Goal: Task Accomplishment & Management: Complete application form

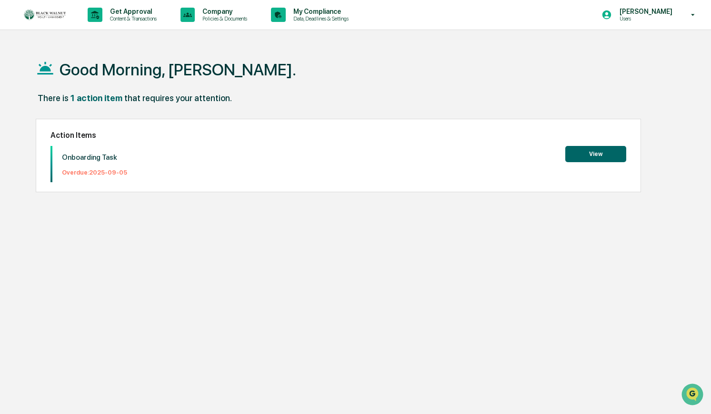
click at [594, 153] on button "View" at bounding box center [596, 154] width 61 height 16
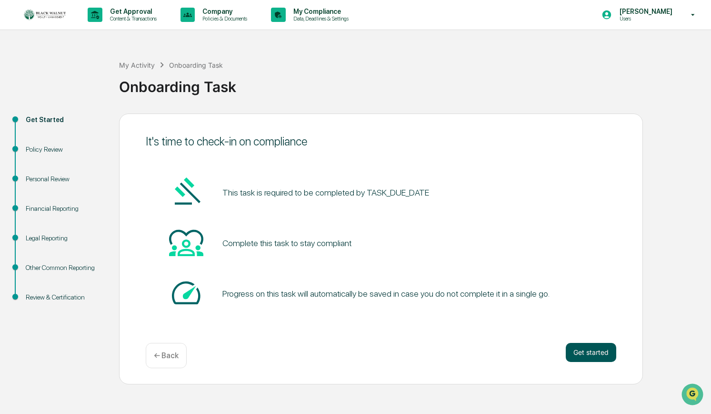
click at [589, 356] on button "Get started" at bounding box center [591, 352] width 51 height 19
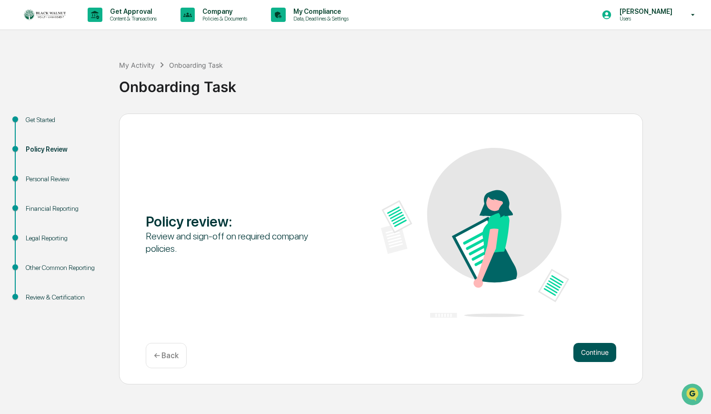
click at [592, 353] on button "Continue" at bounding box center [595, 352] width 43 height 19
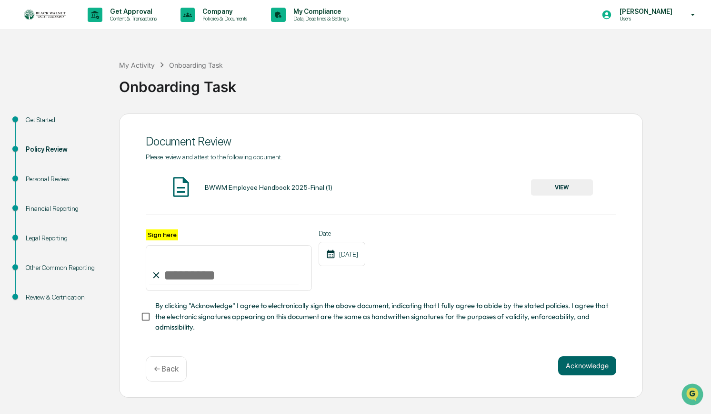
click at [190, 273] on input "Sign here" at bounding box center [229, 268] width 166 height 46
type input "**********"
click at [585, 366] on button "Acknowledge" at bounding box center [587, 365] width 58 height 19
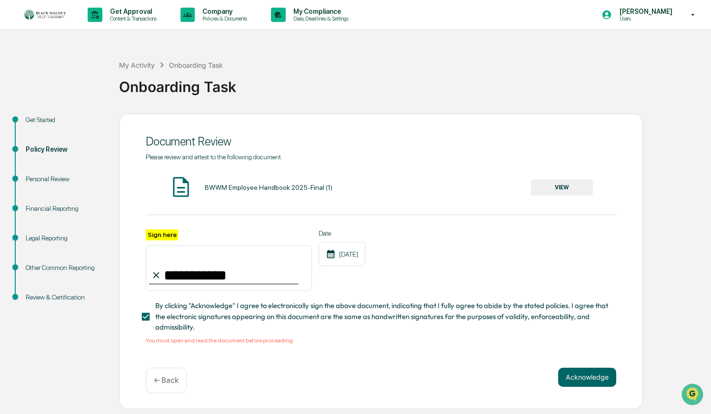
click at [577, 190] on button "VIEW" at bounding box center [562, 187] width 62 height 16
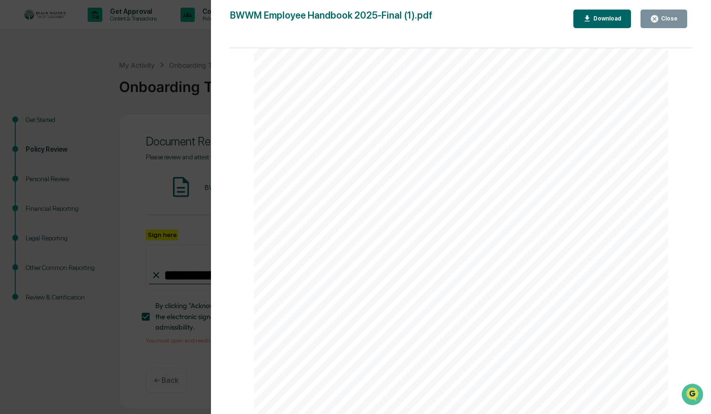
scroll to position [25772, 0]
click at [673, 17] on div "Close" at bounding box center [668, 18] width 19 height 7
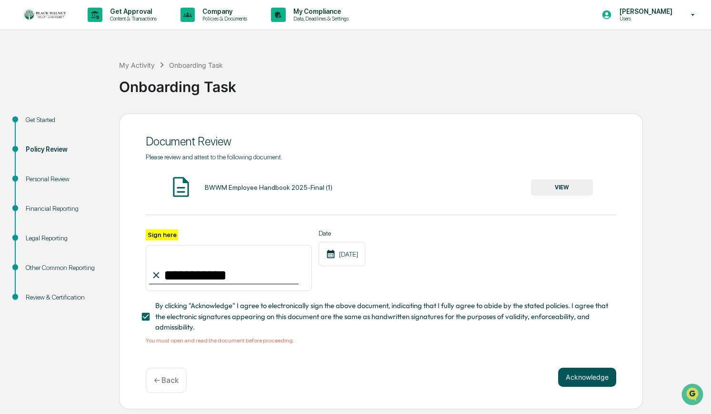
click at [600, 370] on button "Acknowledge" at bounding box center [587, 376] width 58 height 19
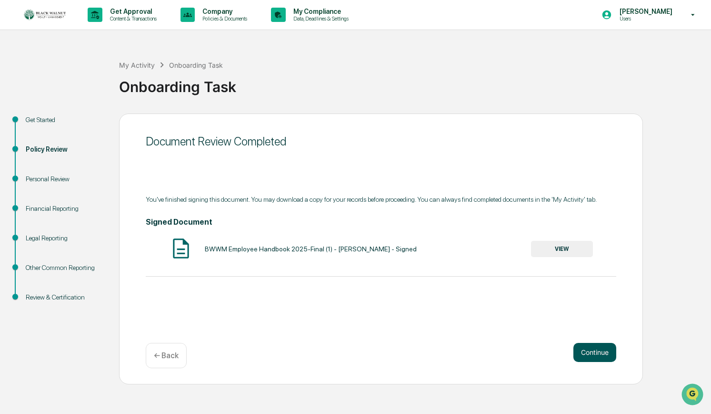
click at [590, 352] on button "Continue" at bounding box center [595, 352] width 43 height 19
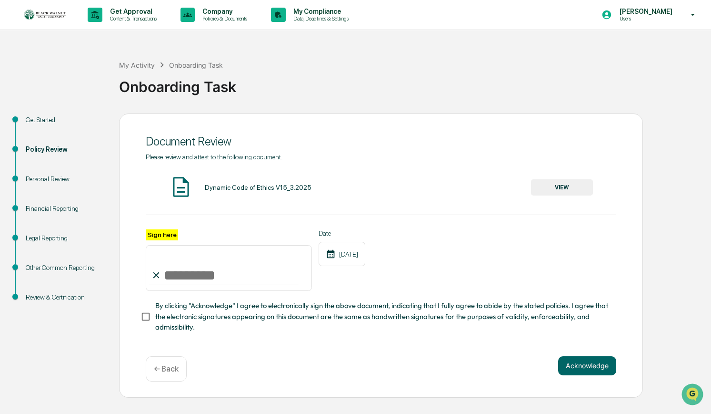
drag, startPoint x: 169, startPoint y: 272, endPoint x: 205, endPoint y: 268, distance: 36.4
click at [170, 272] on input "Sign here" at bounding box center [229, 268] width 166 height 46
type input "**********"
click at [587, 363] on button "Acknowledge" at bounding box center [587, 365] width 58 height 19
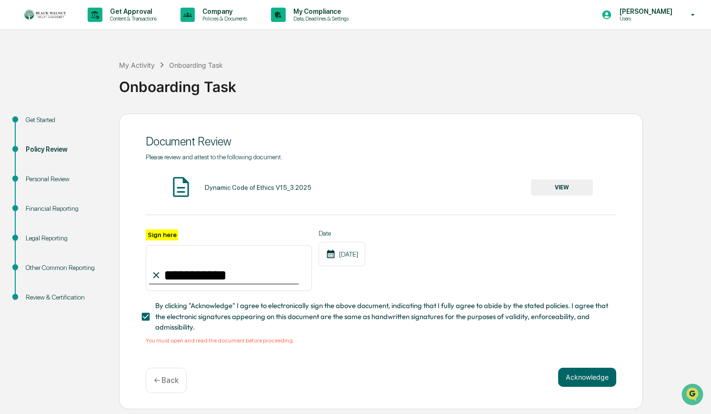
click at [567, 183] on button "VIEW" at bounding box center [562, 187] width 62 height 16
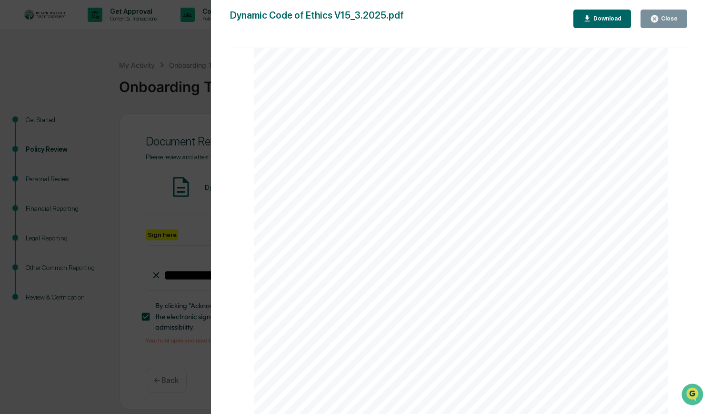
scroll to position [2356, 0]
click at [666, 22] on div "Close" at bounding box center [664, 18] width 28 height 9
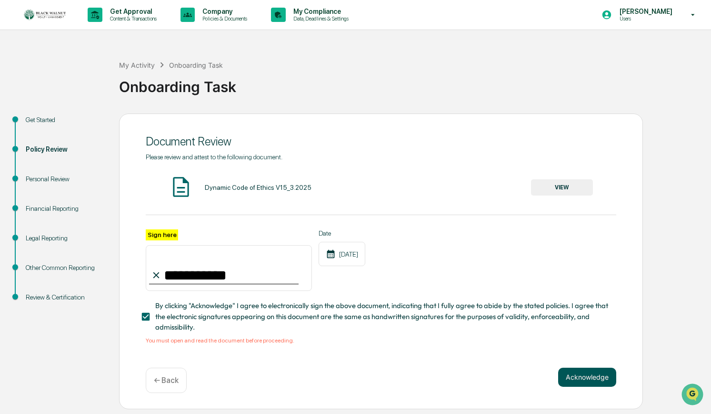
click at [580, 375] on button "Acknowledge" at bounding box center [587, 376] width 58 height 19
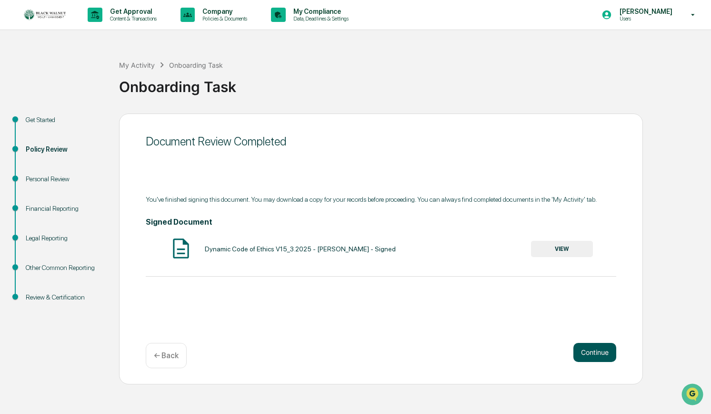
click at [594, 352] on button "Continue" at bounding box center [595, 352] width 43 height 19
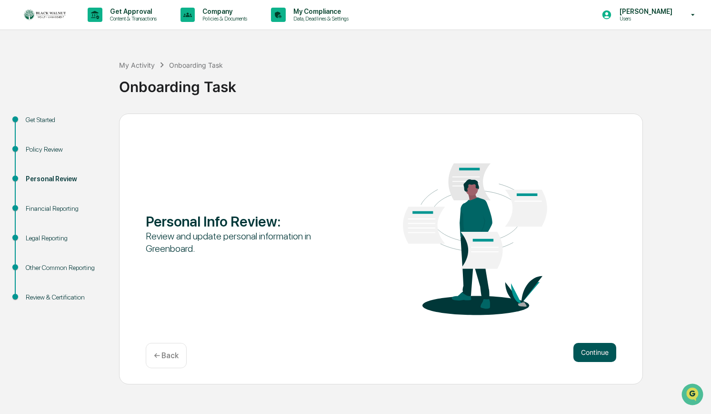
click at [595, 354] on button "Continue" at bounding box center [595, 352] width 43 height 19
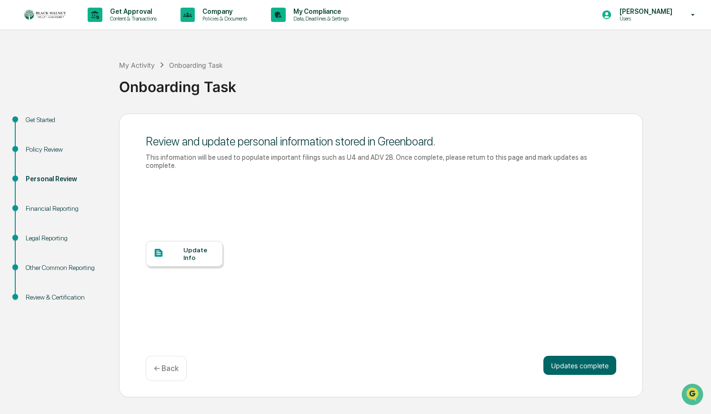
click at [203, 253] on div "Update Info" at bounding box center [199, 253] width 32 height 15
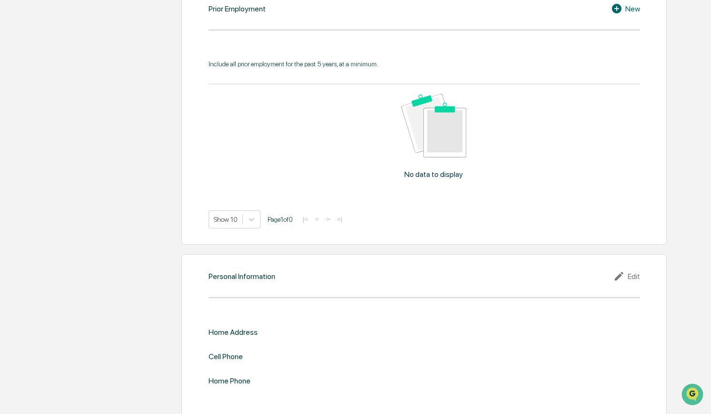
scroll to position [794, 0]
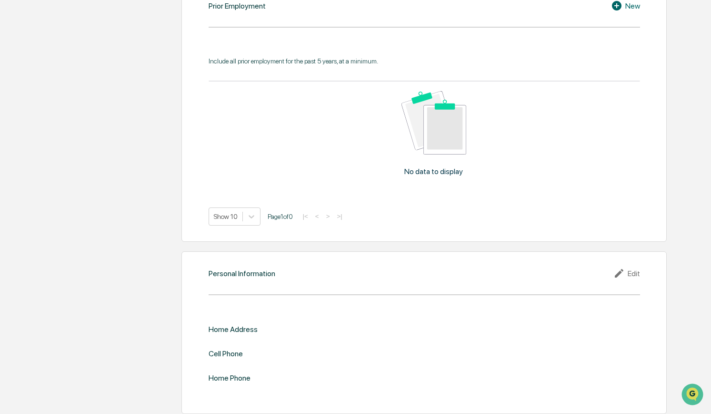
drag, startPoint x: 272, startPoint y: 345, endPoint x: 267, endPoint y: 348, distance: 5.2
click at [272, 349] on div "Cell Phone" at bounding box center [425, 353] width 432 height 9
drag, startPoint x: 239, startPoint y: 348, endPoint x: 261, endPoint y: 344, distance: 21.9
click at [242, 349] on div "Cell Phone" at bounding box center [226, 353] width 34 height 9
drag, startPoint x: 631, startPoint y: 266, endPoint x: 626, endPoint y: 267, distance: 5.3
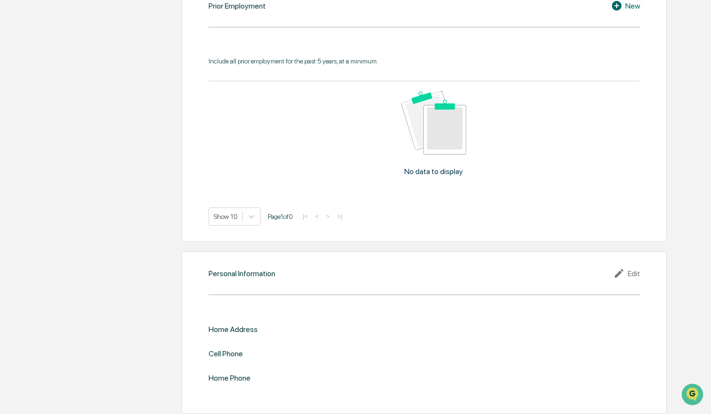
click at [630, 267] on div "Edit" at bounding box center [627, 272] width 27 height 11
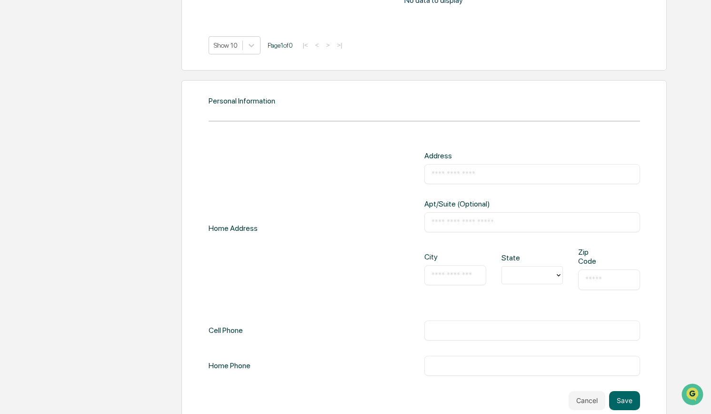
scroll to position [977, 0]
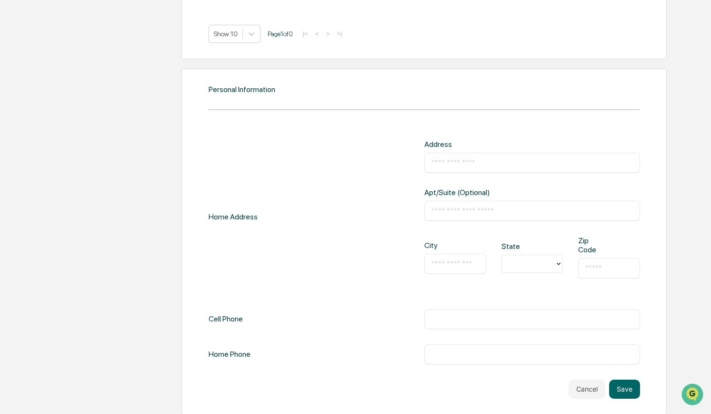
click at [459, 314] on input "text" at bounding box center [533, 319] width 202 height 10
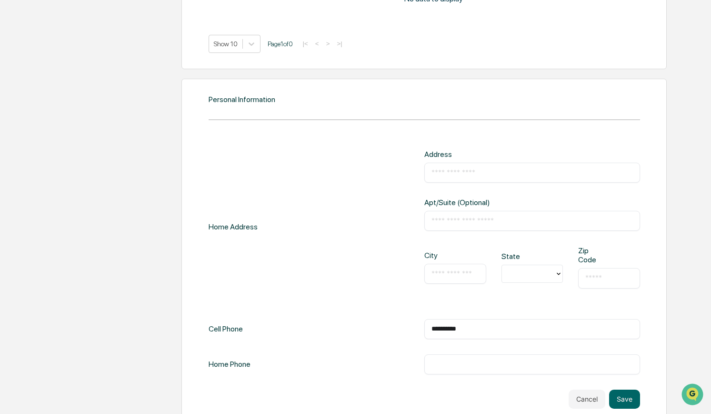
scroll to position [964, 0]
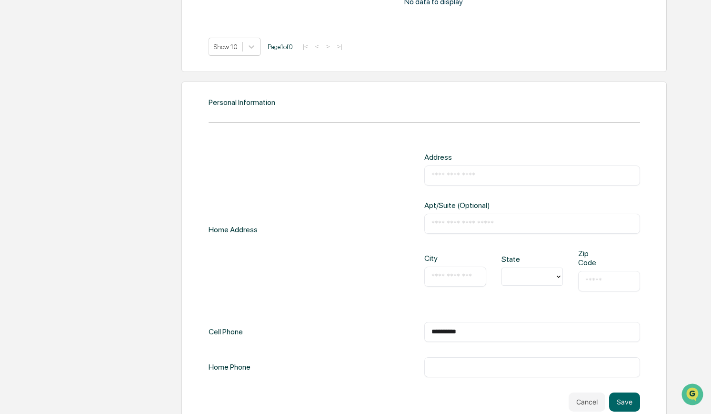
type input "**********"
click at [456, 165] on div "​" at bounding box center [533, 175] width 216 height 20
click at [435, 174] on input "text" at bounding box center [533, 176] width 202 height 10
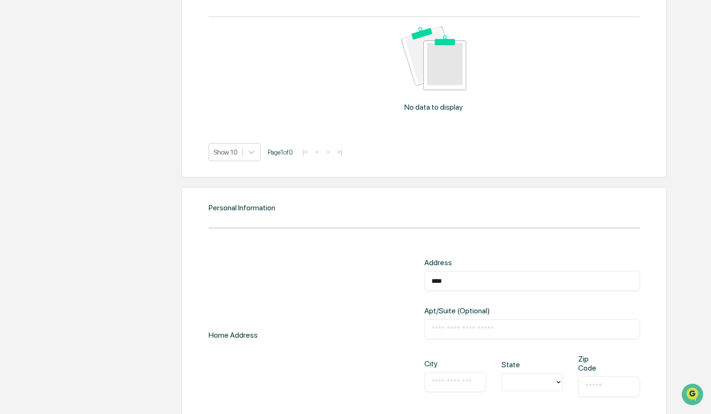
scroll to position [859, 0]
type input "**********"
type input "*"
type input "**"
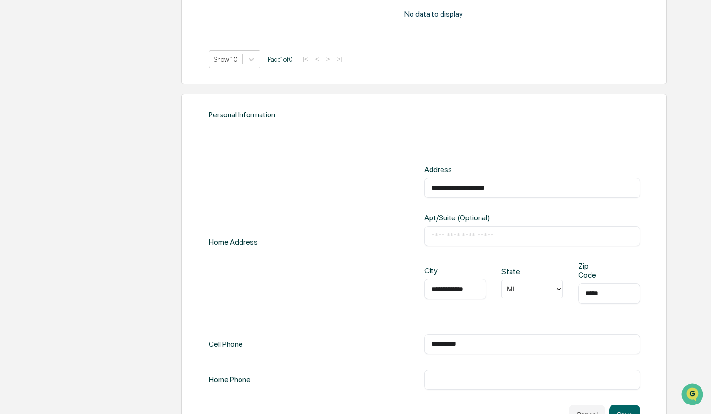
scroll to position [977, 0]
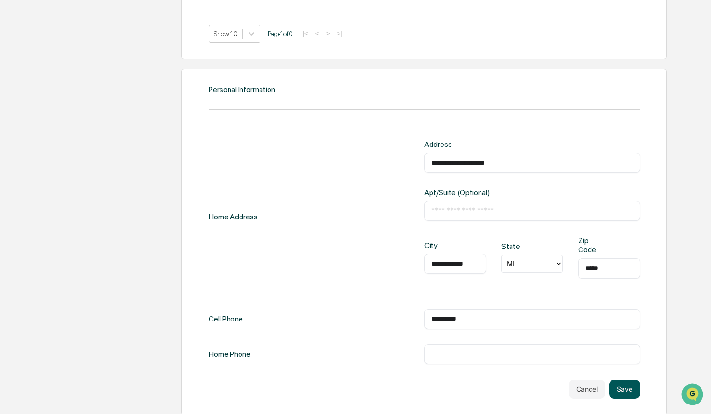
type input "*****"
click at [618, 379] on button "Save" at bounding box center [624, 388] width 31 height 19
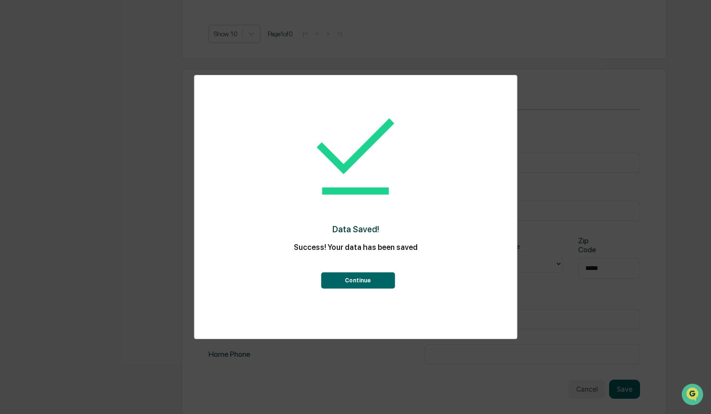
click at [365, 278] on button "Continue" at bounding box center [358, 280] width 74 height 16
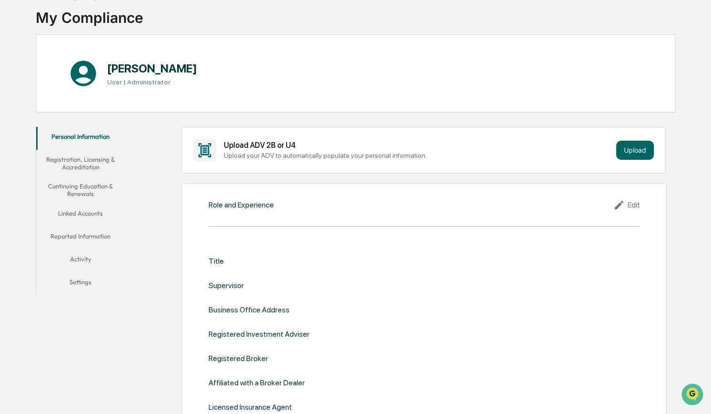
scroll to position [0, 0]
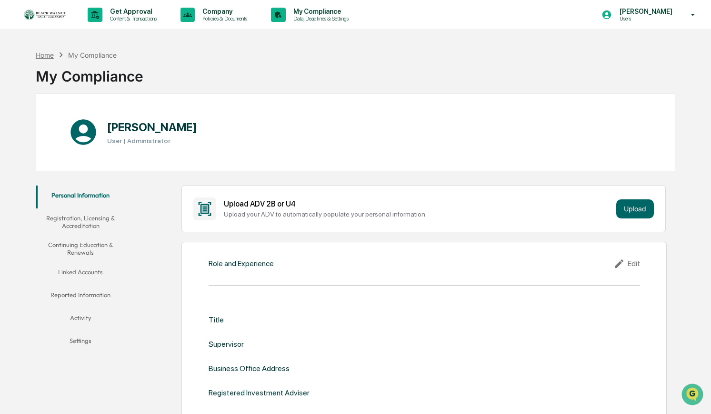
click at [40, 54] on div "Home" at bounding box center [45, 55] width 18 height 8
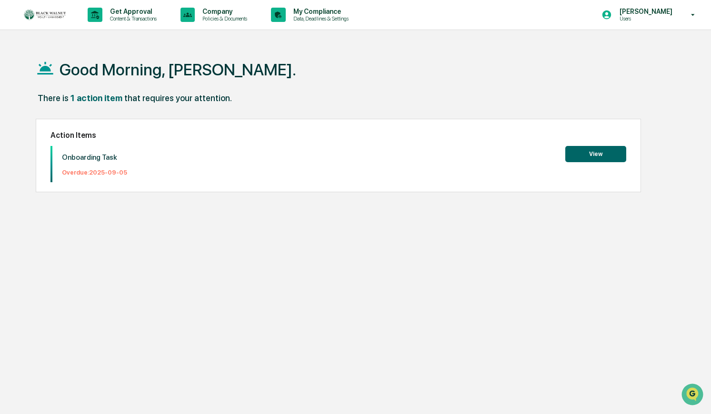
click at [595, 153] on button "View" at bounding box center [596, 154] width 61 height 16
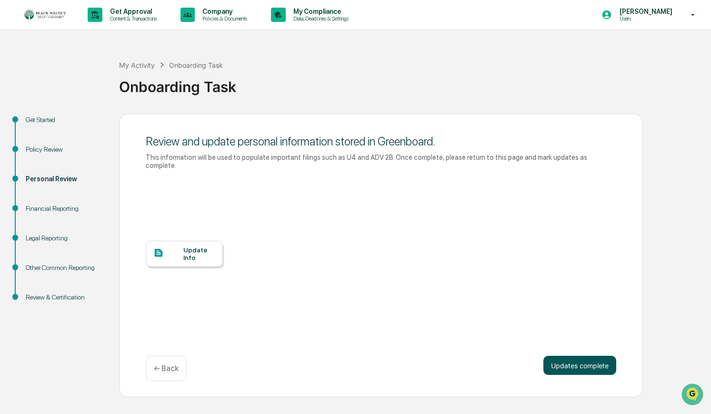
click at [580, 365] on button "Updates complete" at bounding box center [580, 364] width 73 height 19
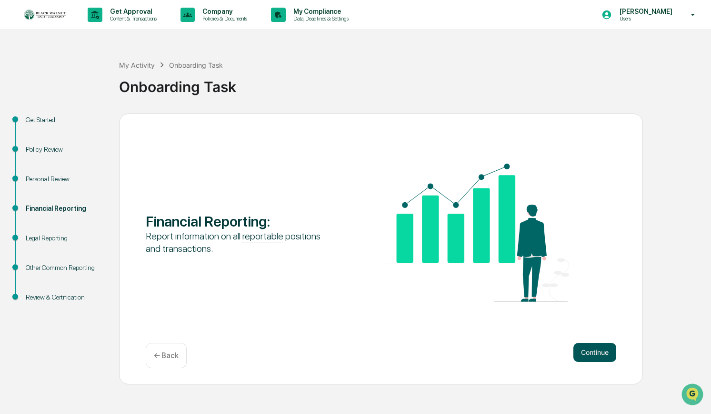
click at [608, 350] on button "Continue" at bounding box center [595, 352] width 43 height 19
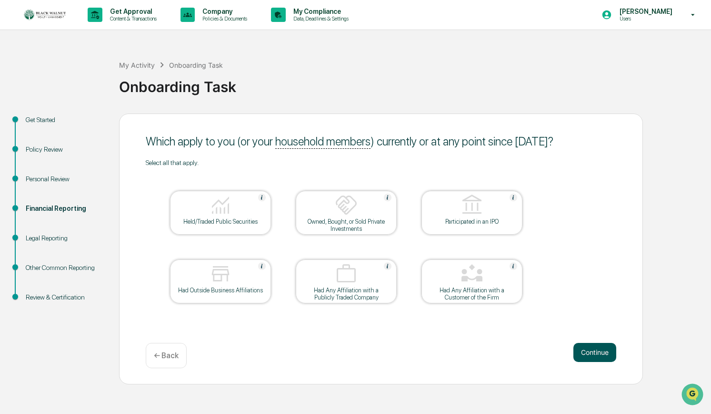
click at [596, 350] on button "Continue" at bounding box center [595, 352] width 43 height 19
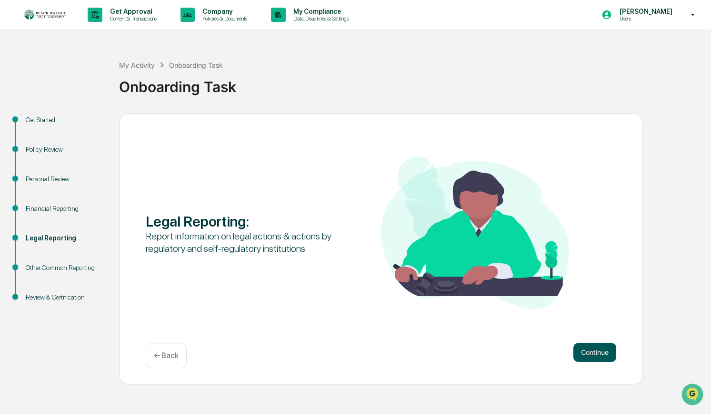
click at [597, 351] on button "Continue" at bounding box center [595, 352] width 43 height 19
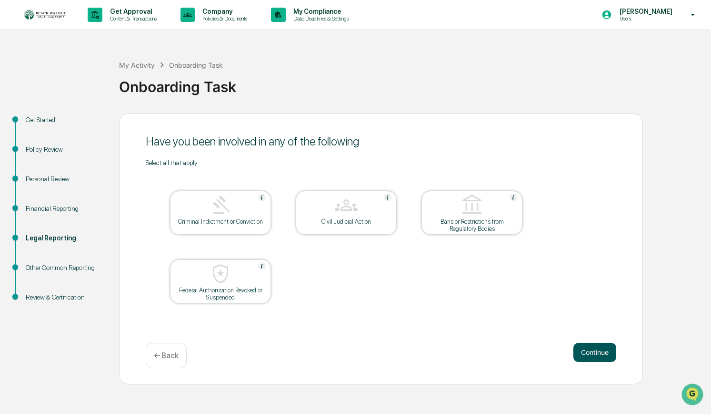
click at [596, 350] on button "Continue" at bounding box center [595, 352] width 43 height 19
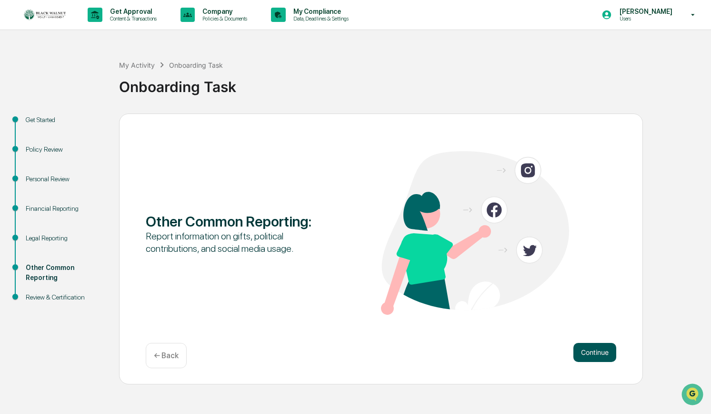
click at [596, 350] on button "Continue" at bounding box center [595, 352] width 43 height 19
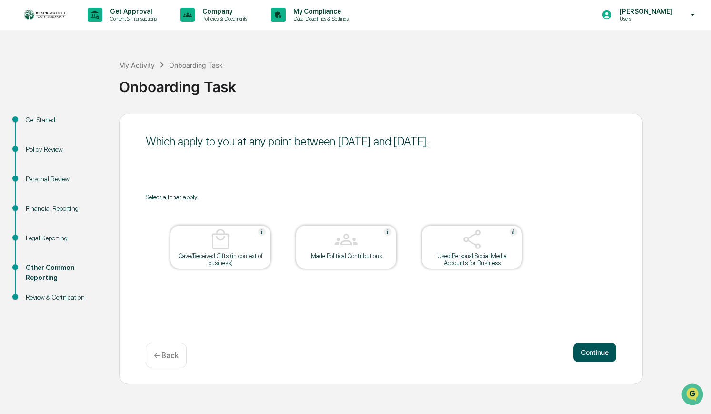
click at [597, 352] on button "Continue" at bounding box center [595, 352] width 43 height 19
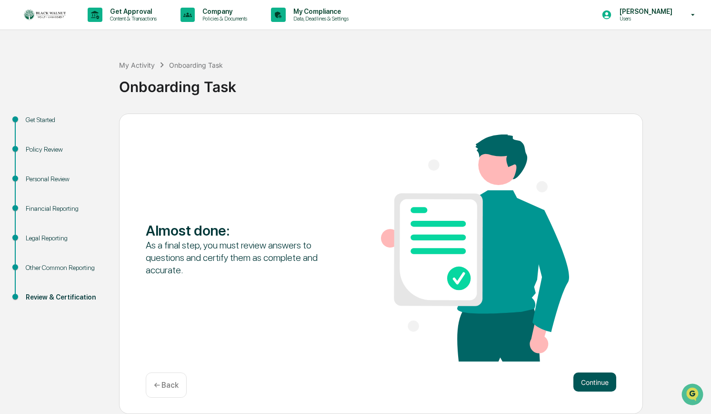
click at [605, 380] on button "Continue" at bounding box center [595, 381] width 43 height 19
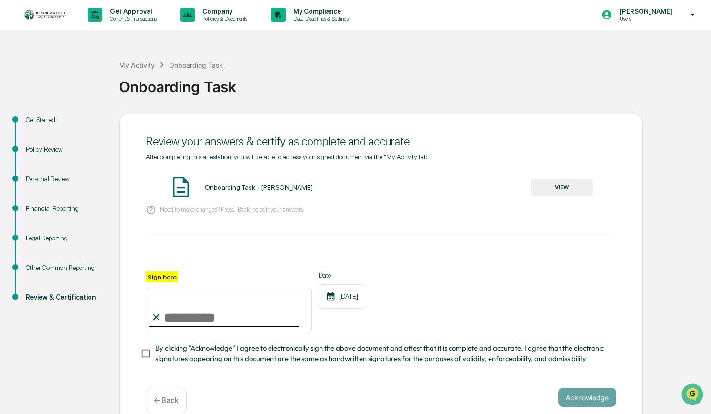
scroll to position [14, 0]
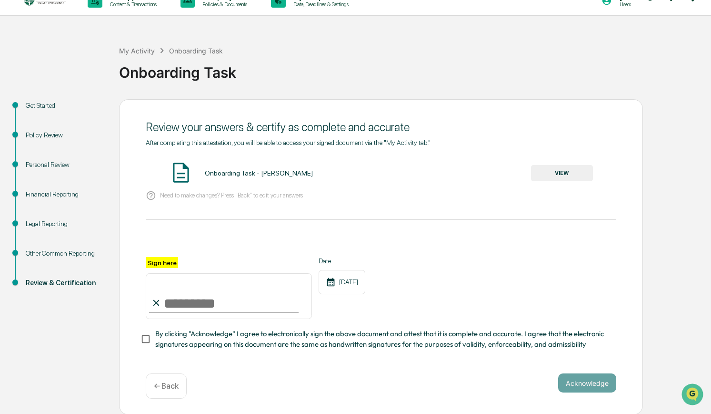
click at [171, 303] on input "Sign here" at bounding box center [229, 296] width 166 height 46
type input "**********"
click at [586, 381] on button "Acknowledge" at bounding box center [587, 382] width 58 height 19
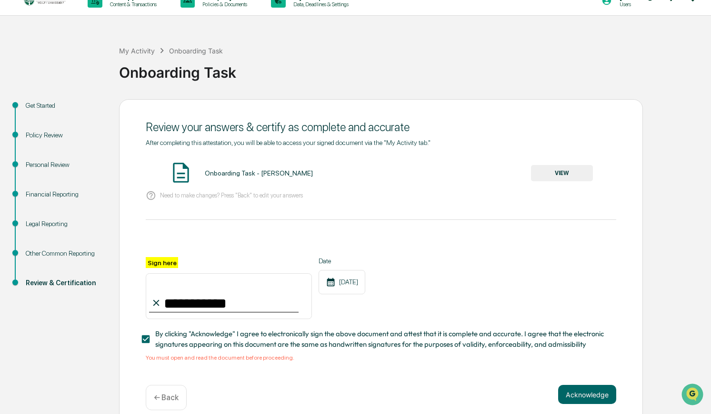
click at [569, 176] on button "VIEW" at bounding box center [562, 173] width 62 height 16
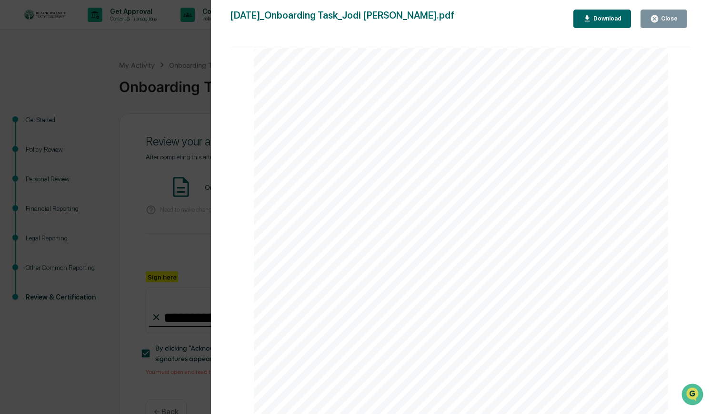
scroll to position [760, 0]
click at [664, 23] on button "Close" at bounding box center [664, 19] width 47 height 19
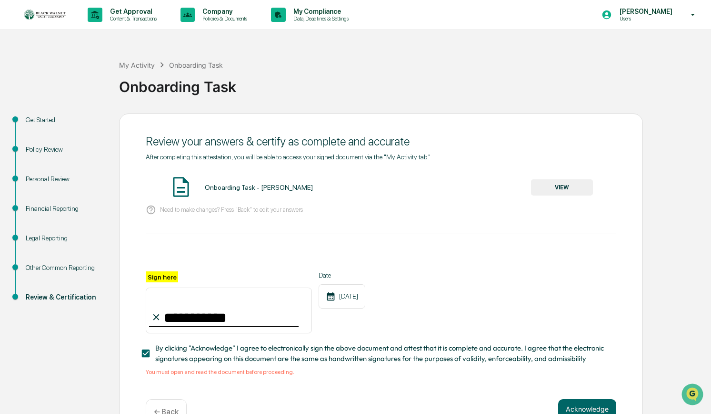
scroll to position [26, 0]
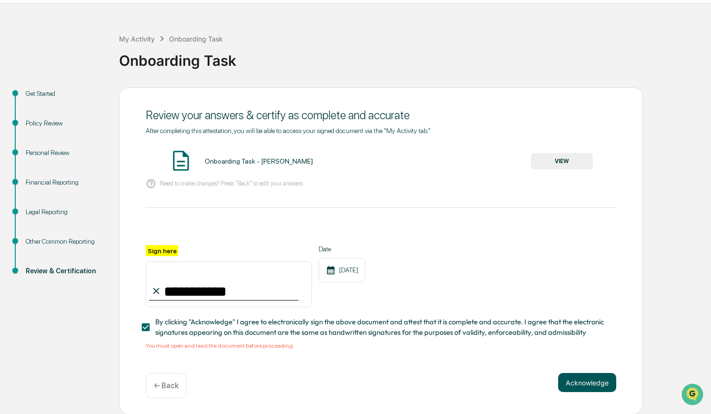
click at [590, 380] on button "Acknowledge" at bounding box center [587, 382] width 58 height 19
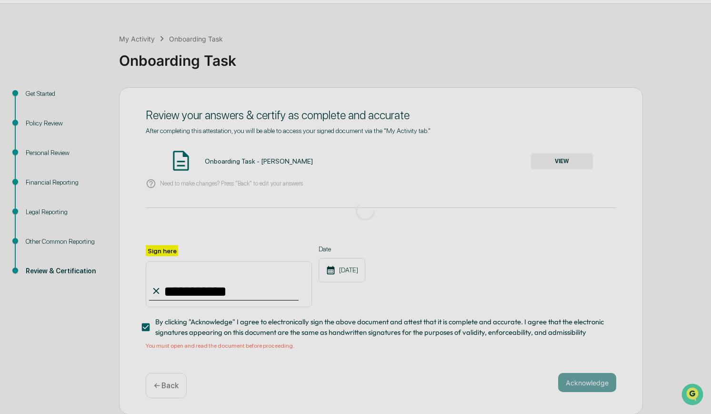
scroll to position [0, 0]
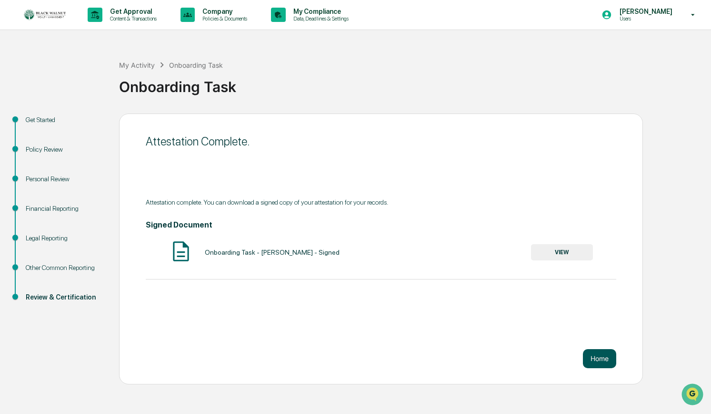
click at [601, 361] on button "Home" at bounding box center [599, 358] width 33 height 19
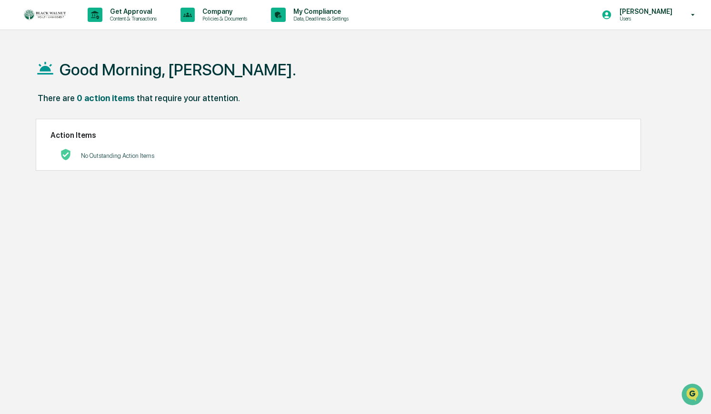
click at [40, 14] on img at bounding box center [46, 15] width 46 height 12
click at [138, 21] on p "Content & Transactions" at bounding box center [131, 18] width 59 height 7
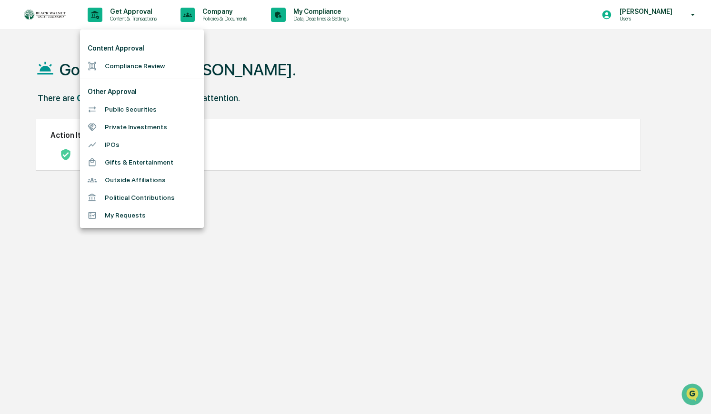
click at [311, 78] on div at bounding box center [355, 207] width 711 height 414
